Goal: Task Accomplishment & Management: Manage account settings

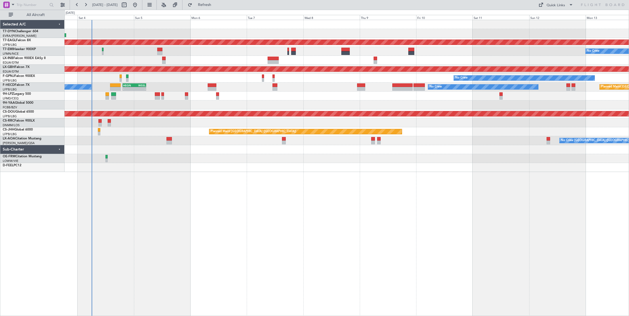
click at [92, 56] on div "Planned Maint Dubai (Al Maktoum Intl) No Crew Planned Maint [GEOGRAPHIC_DATA] P…" at bounding box center [346, 96] width 564 height 152
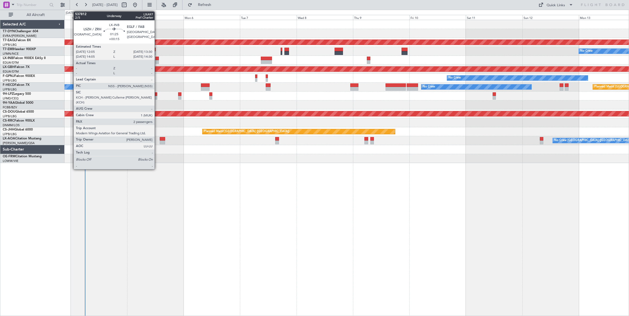
click at [157, 58] on div at bounding box center [157, 59] width 4 height 4
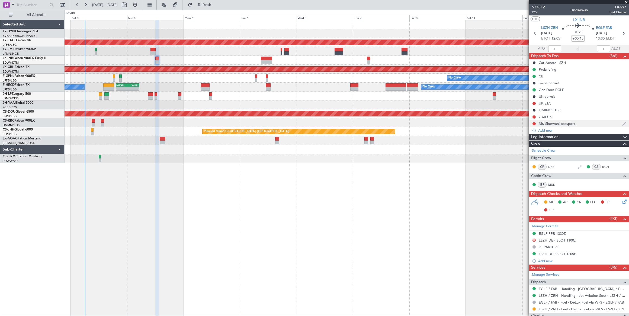
click at [581, 123] on div "Mr. Sherwani passport" at bounding box center [579, 123] width 100 height 7
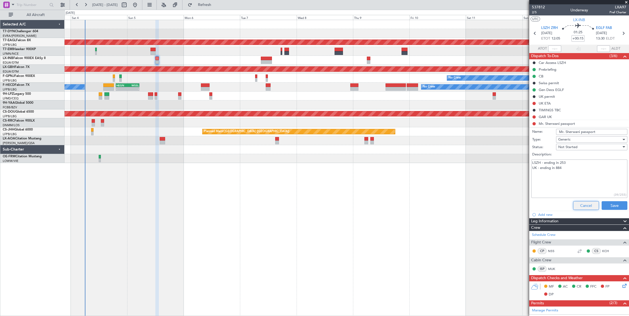
click at [589, 209] on button "Cancel" at bounding box center [586, 205] width 26 height 9
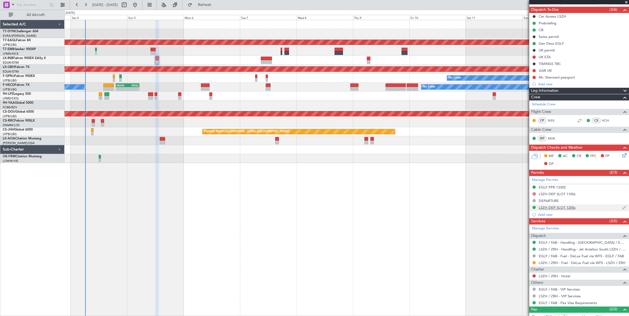
scroll to position [74, 0]
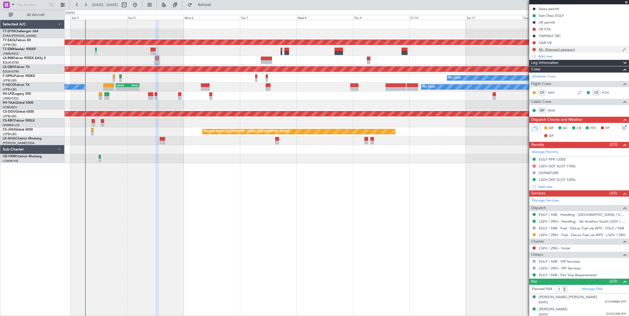
click at [582, 51] on div "Mr. Sherwani passport" at bounding box center [579, 49] width 100 height 7
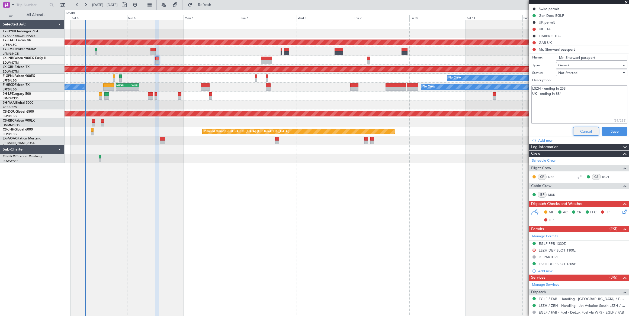
click at [582, 132] on button "Cancel" at bounding box center [586, 131] width 26 height 9
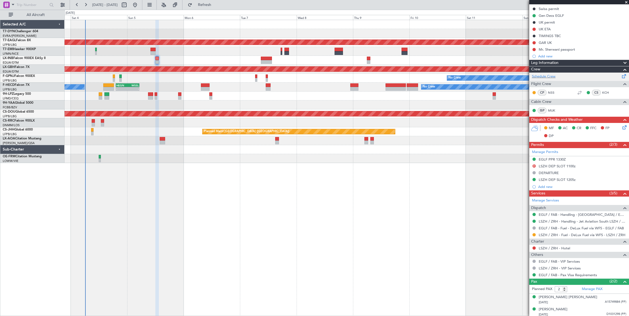
scroll to position [0, 0]
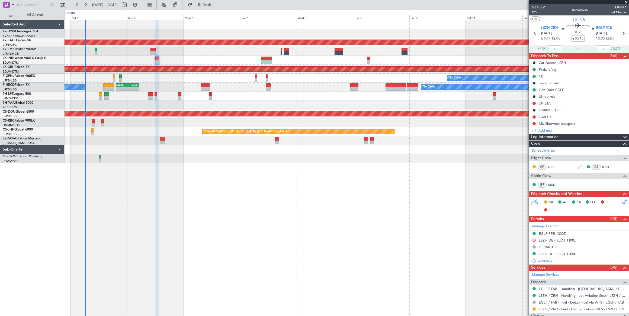
click at [580, 122] on div "Mr. Sherwani passport" at bounding box center [579, 123] width 100 height 7
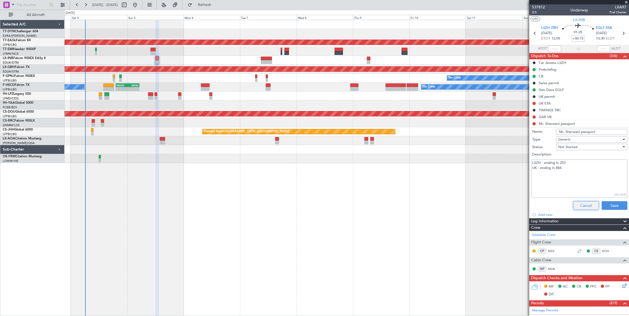
click at [586, 204] on button "Cancel" at bounding box center [586, 205] width 26 height 9
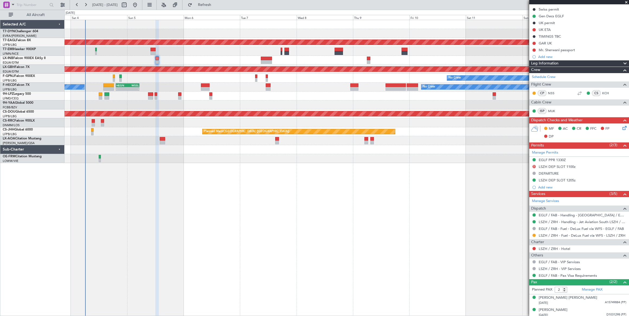
scroll to position [74, 0]
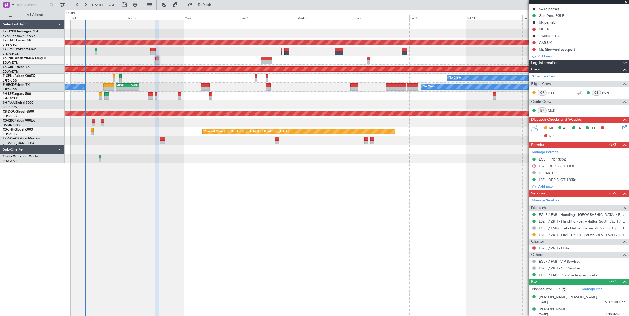
click at [621, 127] on icon at bounding box center [623, 126] width 4 height 4
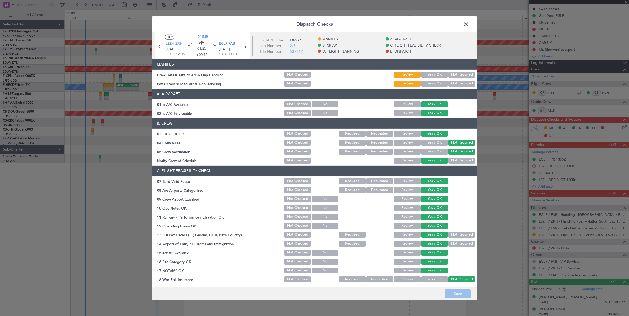
click at [425, 74] on button "Yes / OK" at bounding box center [434, 75] width 27 height 6
click at [427, 83] on button "Yes / OK" at bounding box center [434, 84] width 27 height 6
click at [460, 293] on button "Save" at bounding box center [458, 294] width 26 height 9
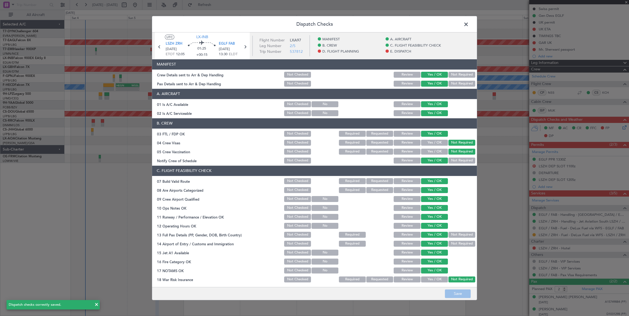
click at [469, 22] on span at bounding box center [469, 25] width 0 height 11
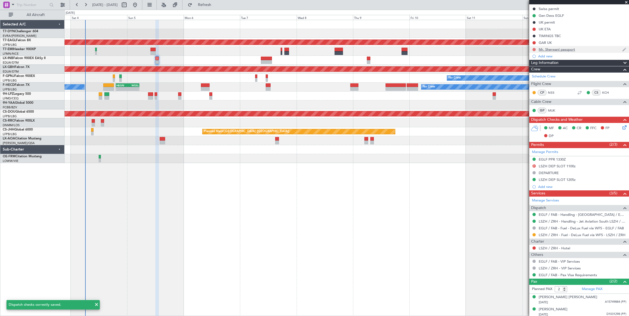
click at [534, 48] on button at bounding box center [533, 49] width 3 height 3
click at [528, 71] on span "Completed" at bounding box center [536, 72] width 18 height 5
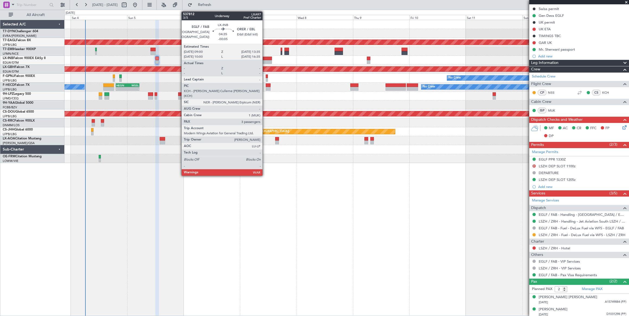
click at [265, 59] on div at bounding box center [266, 59] width 11 height 4
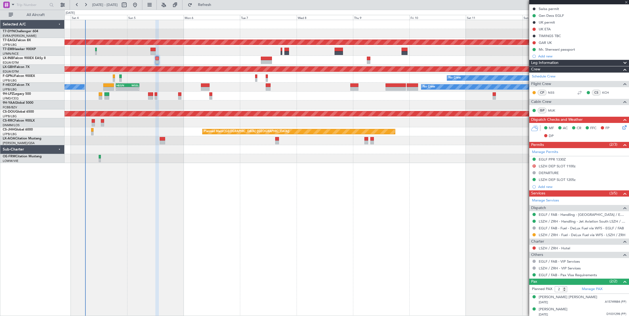
type input "-00:05"
type input "3"
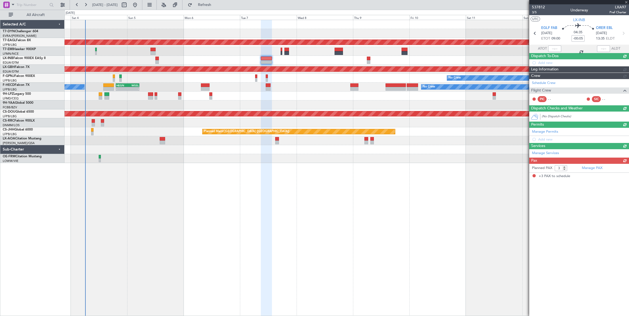
scroll to position [0, 0]
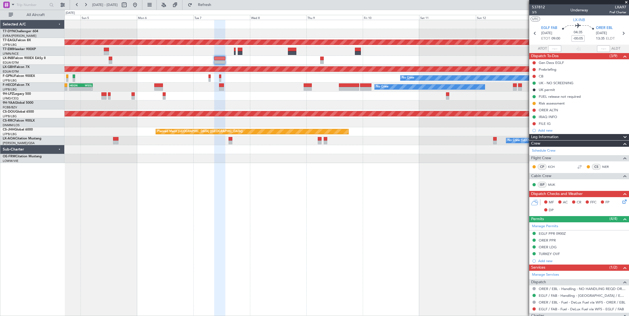
click at [426, 26] on div at bounding box center [346, 24] width 564 height 9
click at [297, 14] on div "Planned Maint Dubai (Al Maktoum Intl) No Crew Planned Maint [GEOGRAPHIC_DATA] P…" at bounding box center [314, 163] width 629 height 306
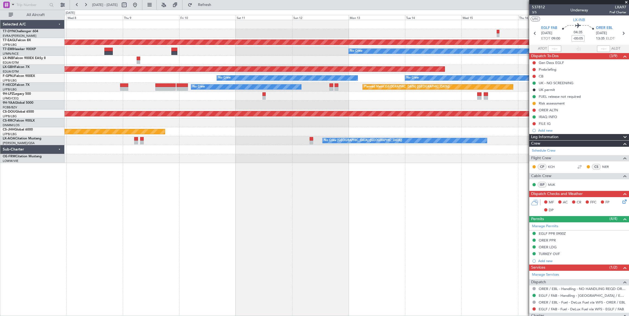
click at [355, 16] on div "Planned Maint Dubai (Al Maktoum Intl) No Crew Planned Maint Nurnberg No Crew No…" at bounding box center [314, 163] width 629 height 306
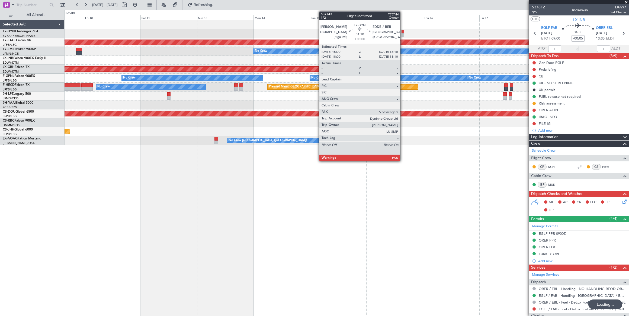
click at [403, 33] on div at bounding box center [402, 35] width 3 height 4
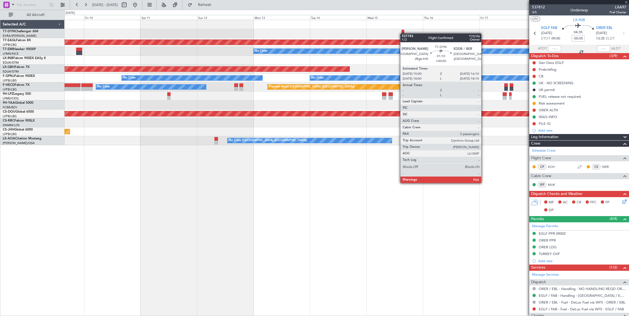
type input "5"
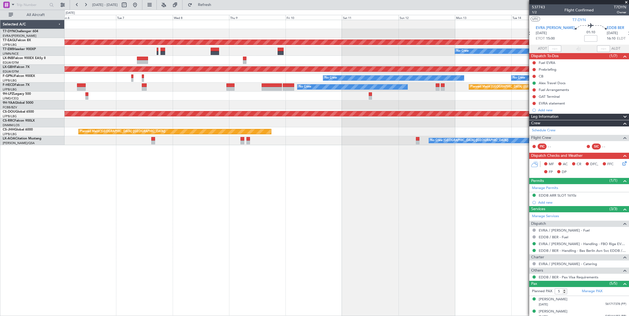
click at [349, 106] on div at bounding box center [346, 105] width 564 height 9
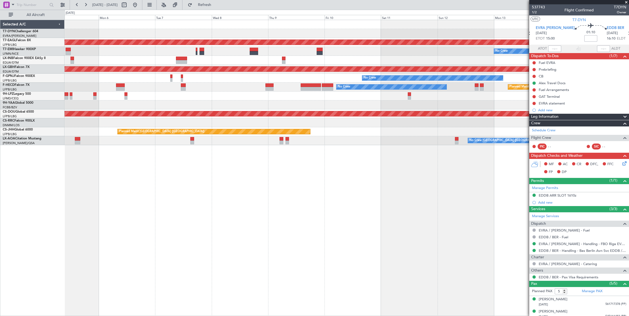
click at [283, 102] on div at bounding box center [346, 105] width 564 height 9
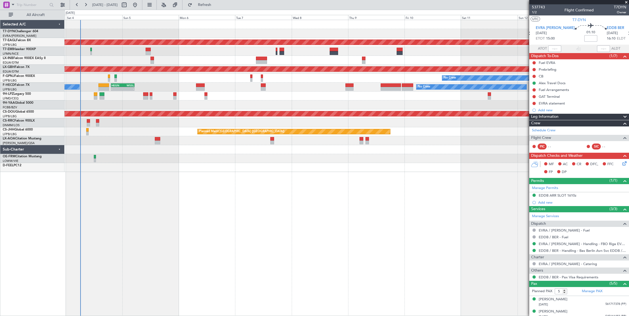
click at [82, 74] on div "No Crew No Crew Planned Maint [GEOGRAPHIC_DATA] ([GEOGRAPHIC_DATA])" at bounding box center [346, 78] width 564 height 9
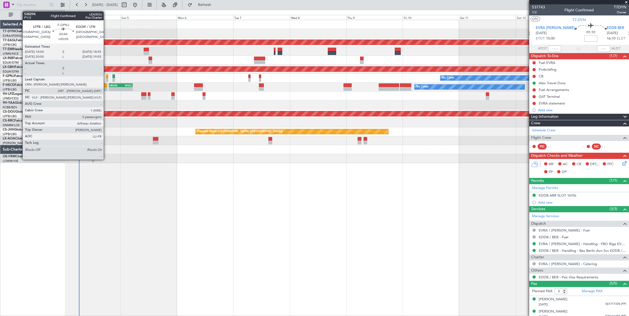
click at [106, 78] on div at bounding box center [107, 80] width 2 height 4
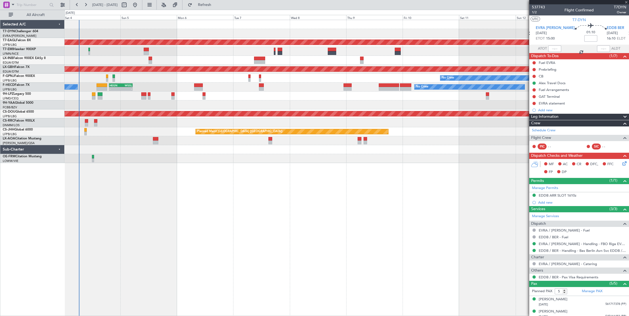
type input "+00:05"
type input "0"
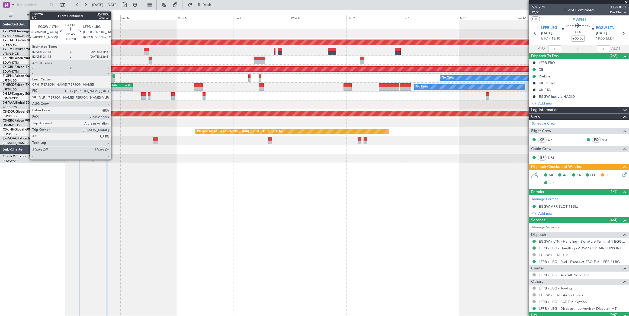
click at [114, 77] on div at bounding box center [113, 77] width 2 height 4
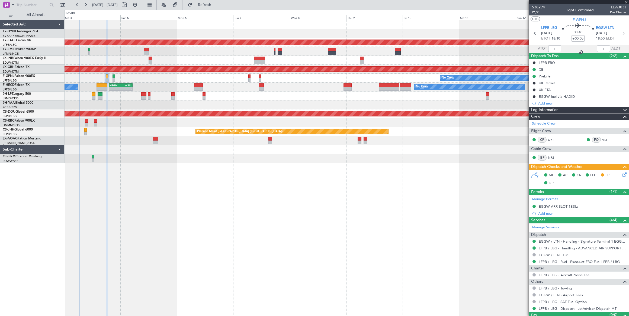
type input "+00:10"
type input "7"
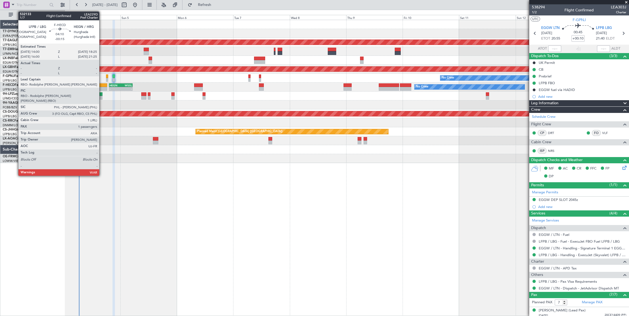
click at [102, 86] on div at bounding box center [101, 85] width 11 height 4
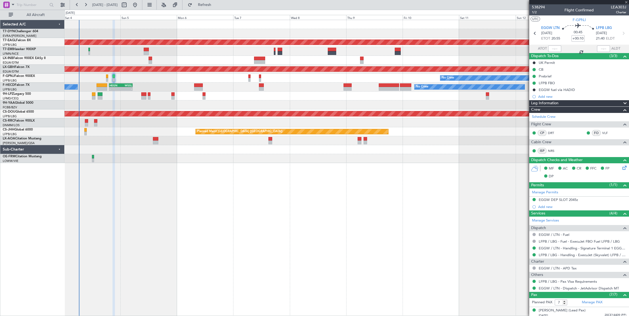
type input "-00:15"
type input "1"
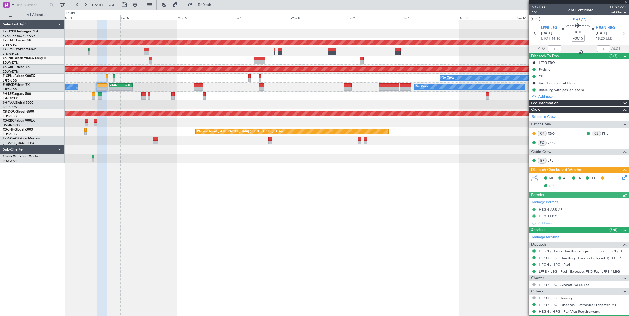
scroll to position [24, 0]
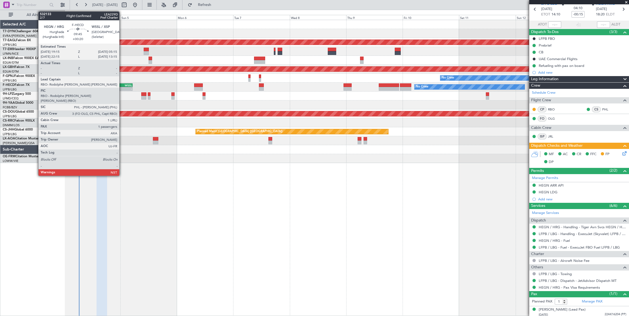
click at [122, 83] on div "HEGN 19:15 Z WSSL 05:15 Z" at bounding box center [121, 85] width 24 height 4
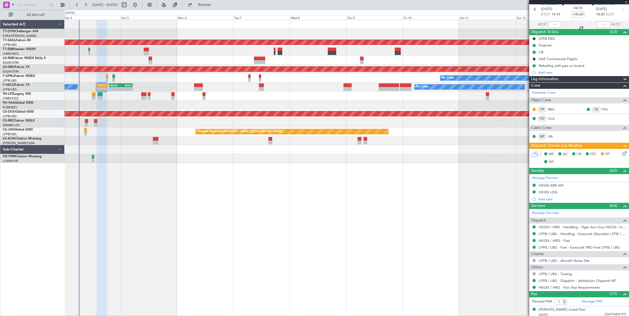
scroll to position [0, 0]
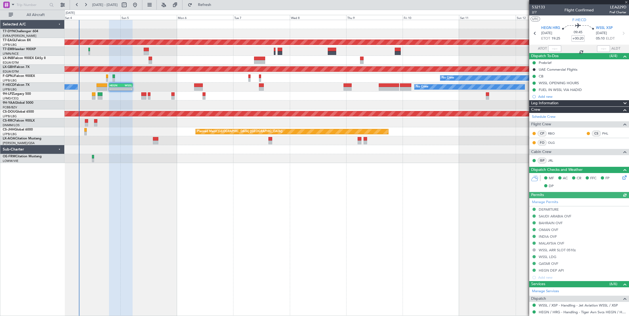
click at [91, 93] on div at bounding box center [346, 96] width 564 height 9
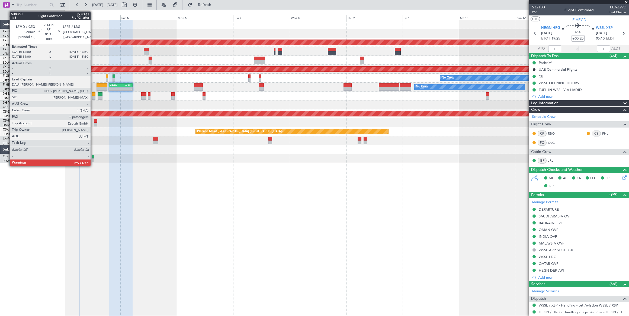
click at [92, 94] on div at bounding box center [94, 94] width 4 height 4
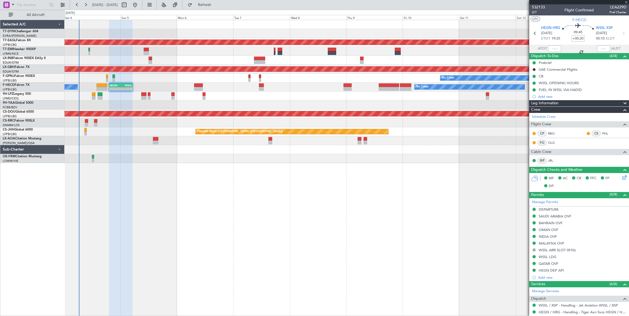
type input "+00:15"
type input "5"
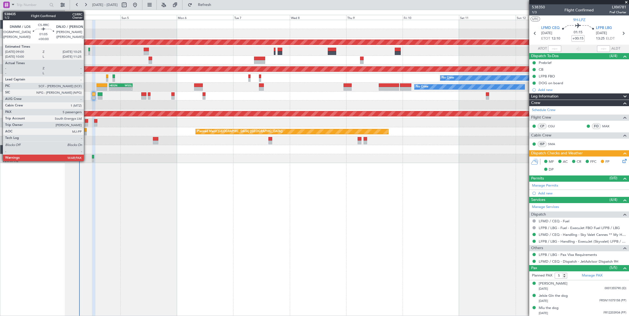
click at [87, 121] on div at bounding box center [87, 121] width 4 height 4
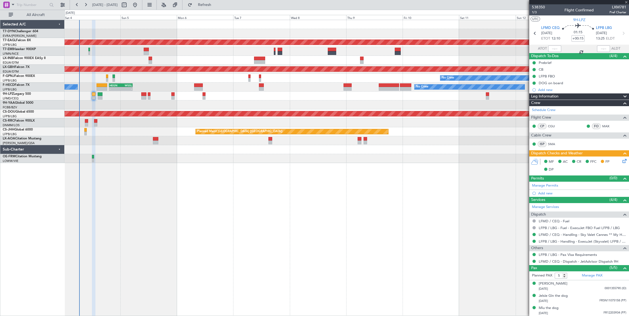
type input "6"
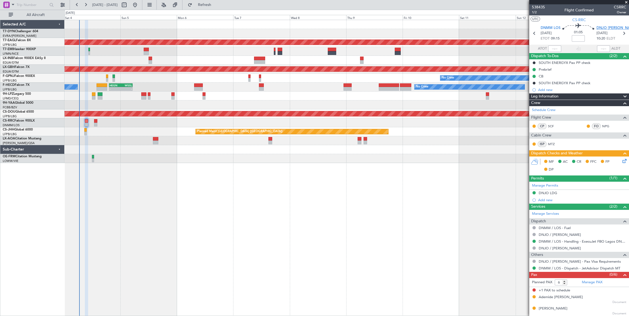
click at [601, 26] on span "DNJO [PERSON_NAME]" at bounding box center [616, 27] width 40 height 5
click at [535, 11] on span "1/2" at bounding box center [538, 12] width 13 height 5
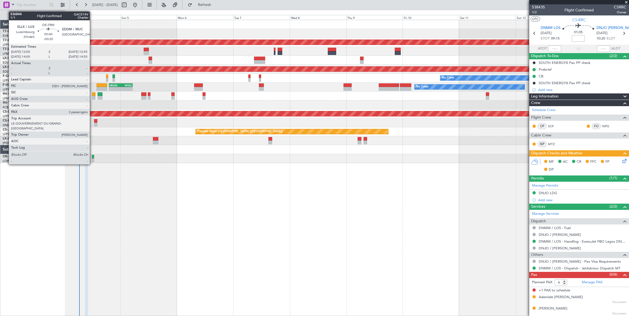
click at [93, 159] on div at bounding box center [93, 161] width 2 height 4
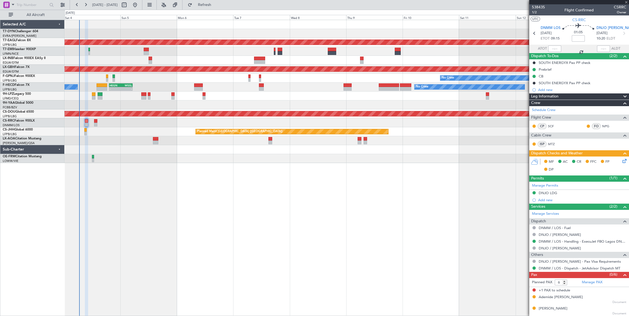
type input "-00:20"
type input "3"
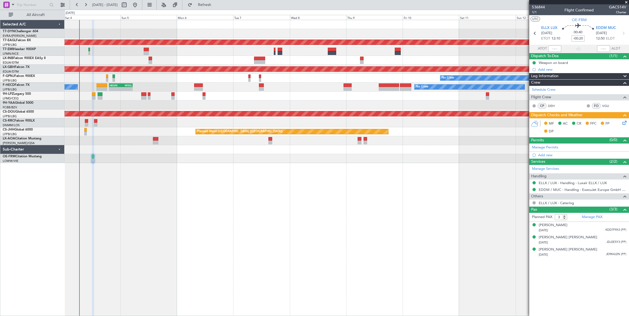
click at [625, 124] on icon at bounding box center [623, 122] width 4 height 4
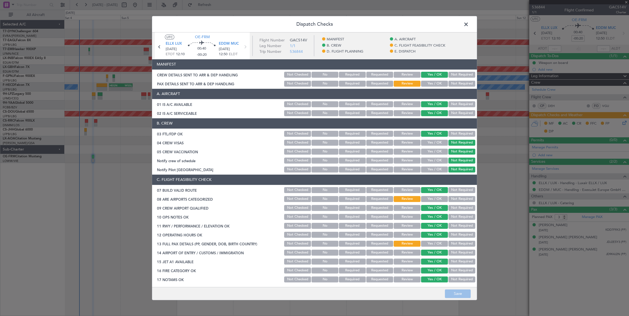
click at [461, 73] on button "Not Required" at bounding box center [461, 75] width 27 height 6
click at [465, 82] on button "Not Required" at bounding box center [461, 84] width 27 height 6
click at [465, 294] on button "Save" at bounding box center [458, 294] width 26 height 9
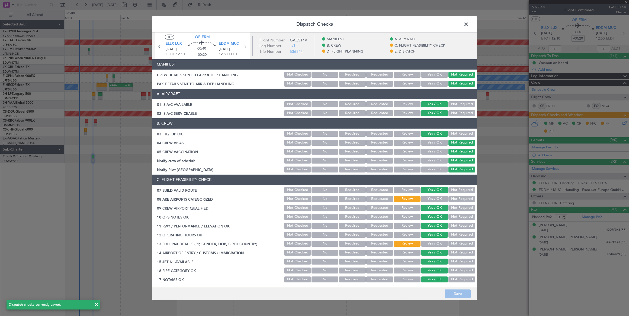
click at [469, 23] on span at bounding box center [469, 25] width 0 height 11
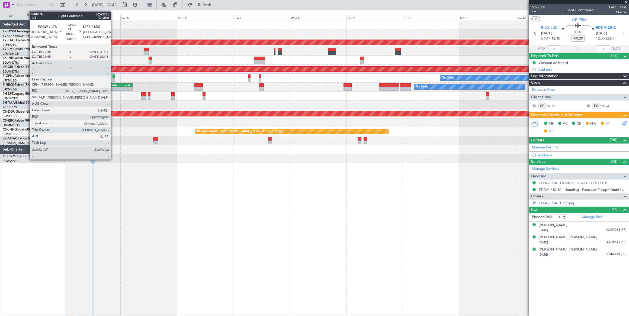
click at [113, 77] on div at bounding box center [113, 77] width 2 height 4
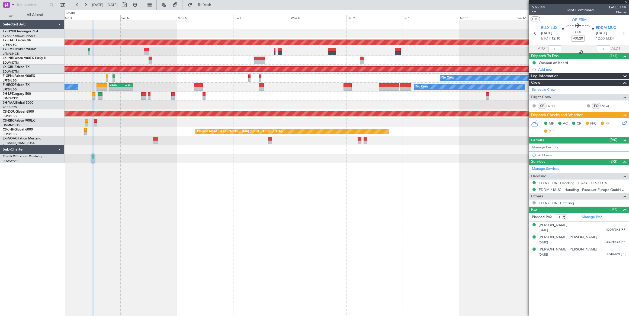
type input "+00:10"
type input "7"
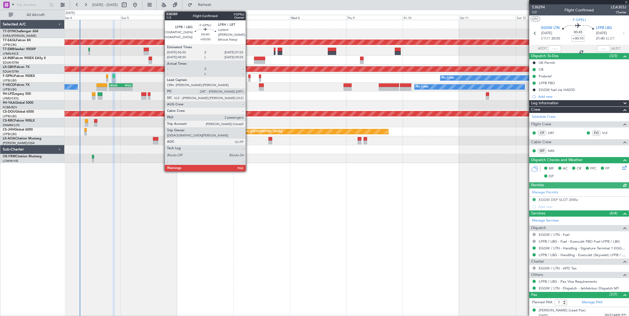
click at [248, 77] on div at bounding box center [249, 77] width 2 height 4
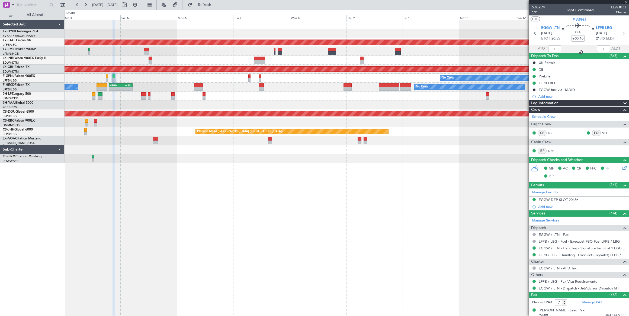
type input "4"
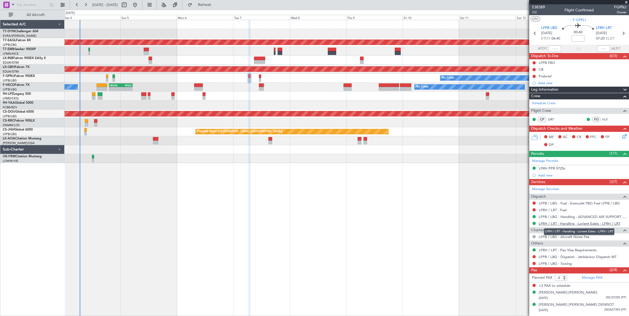
click at [581, 222] on link "LFRH / LRT - Handling - Lorient Edeis - LFRH / LRT" at bounding box center [579, 223] width 82 height 5
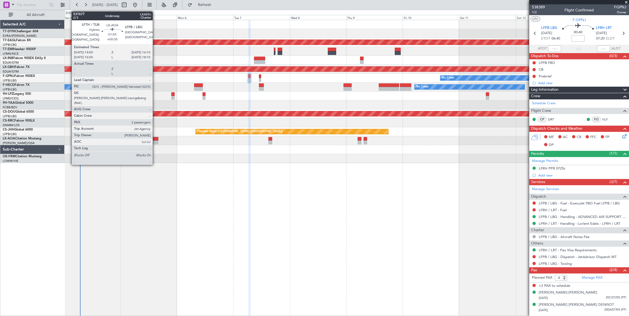
click at [155, 139] on div at bounding box center [155, 139] width 5 height 4
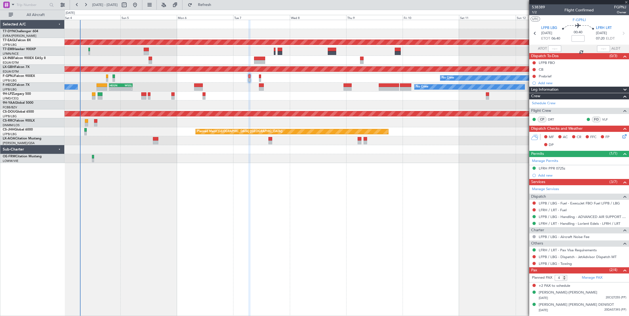
type input "+00:35"
type input "2"
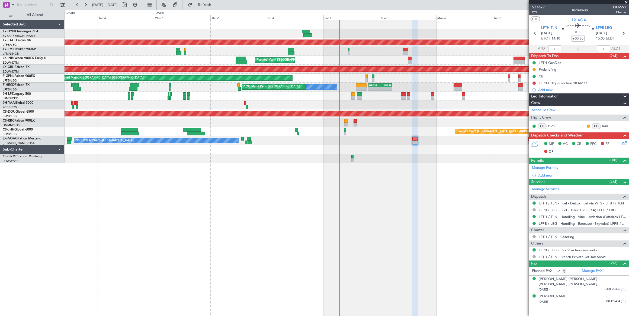
click at [413, 164] on div "Planned Maint Dubai (Al Maktoum Intl) Planned Maint [GEOGRAPHIC_DATA] Unplanned…" at bounding box center [346, 168] width 564 height 297
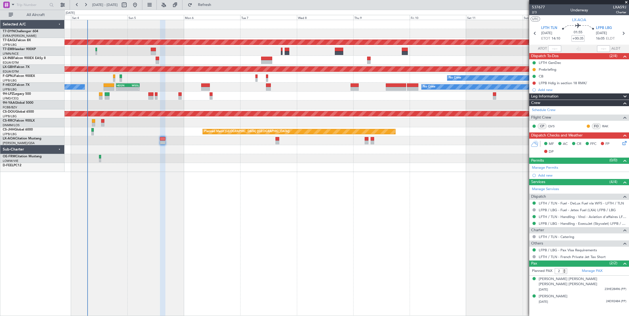
click at [94, 172] on div "Planned Maint Dubai (Al Maktoum Intl) No Crew Planned Maint [GEOGRAPHIC_DATA] P…" at bounding box center [346, 168] width 564 height 297
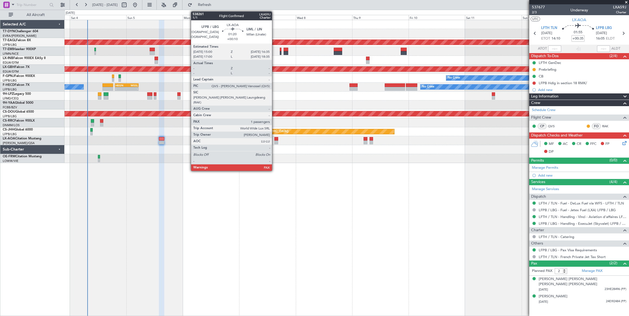
click at [275, 137] on div at bounding box center [276, 139] width 4 height 4
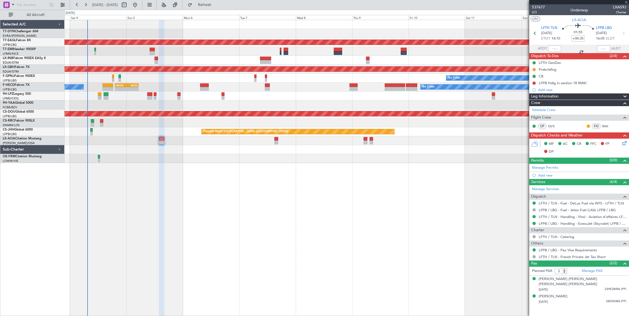
type input "+00:10"
type input "1"
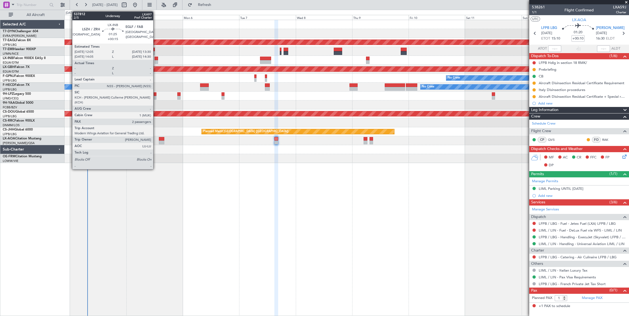
click at [156, 59] on div at bounding box center [156, 59] width 4 height 4
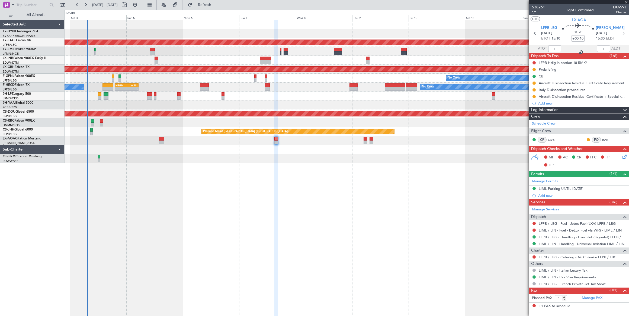
type input "+00:15"
type input "2"
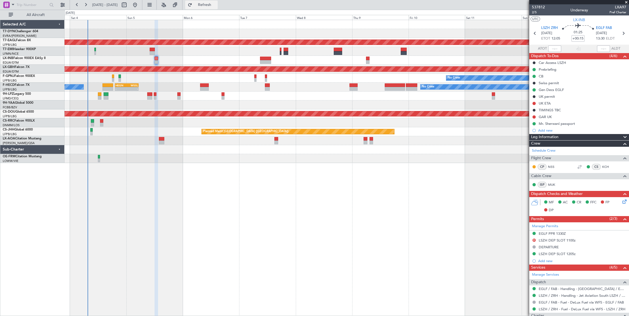
click at [211, 4] on span "Refresh" at bounding box center [204, 5] width 23 height 4
click at [216, 5] on span "Refresh" at bounding box center [204, 5] width 23 height 4
